Goal: Navigation & Orientation: Understand site structure

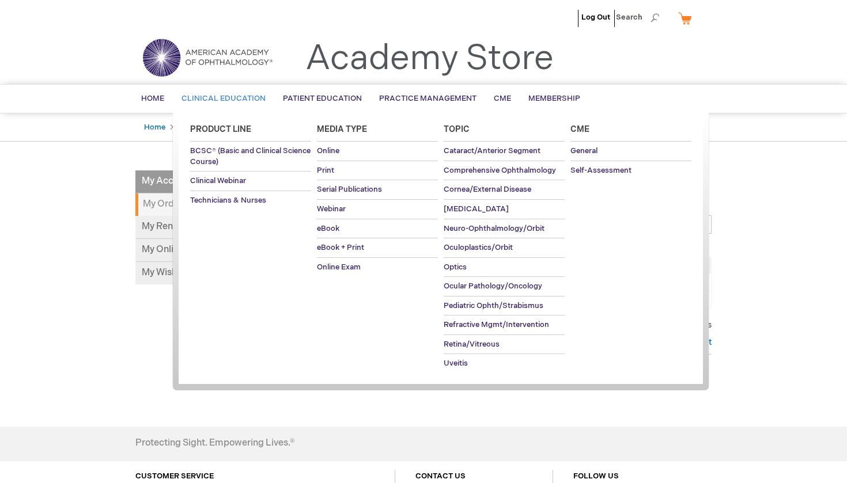
click at [212, 95] on span "Clinical Education" at bounding box center [223, 98] width 84 height 9
click at [223, 144] on link "BCSC® (Basic and Clinical Science Course)" at bounding box center [250, 156] width 121 height 29
click at [603, 170] on span "Self-Assessment" at bounding box center [600, 170] width 61 height 9
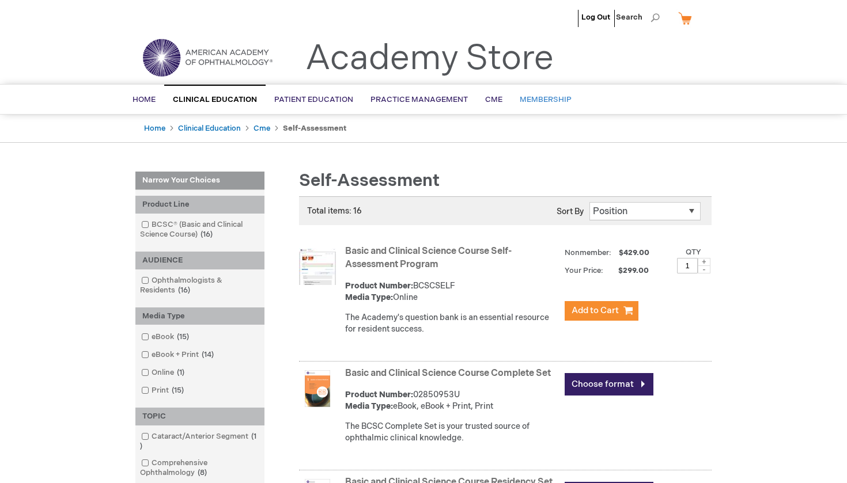
click at [539, 96] on span "Membership" at bounding box center [546, 99] width 52 height 9
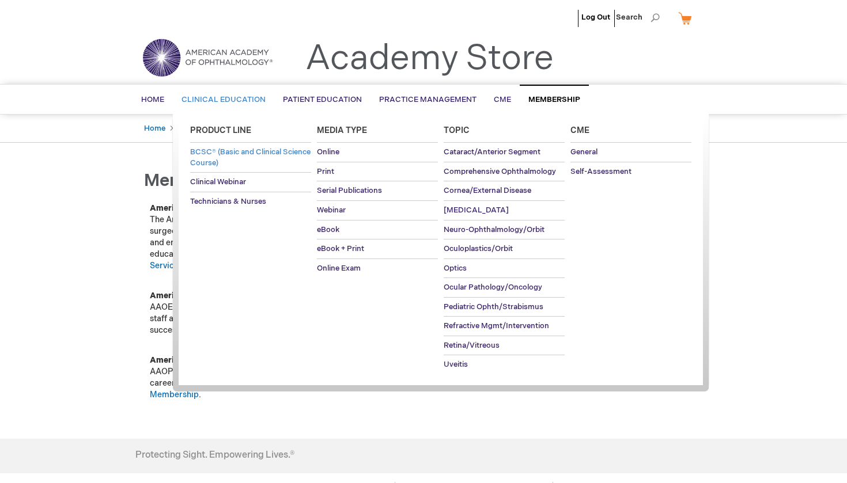
click at [215, 154] on span "BCSC® (Basic and Clinical Science Course)" at bounding box center [250, 157] width 120 height 20
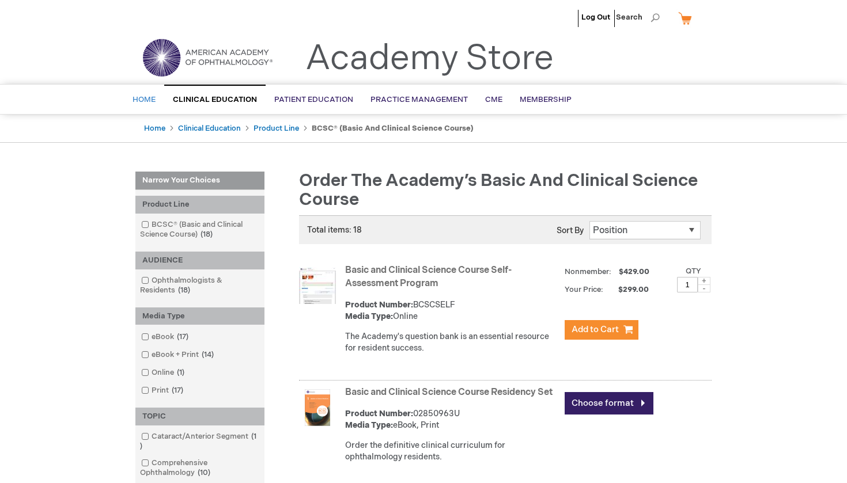
click at [149, 96] on span "Home" at bounding box center [143, 99] width 23 height 9
